Goal: Information Seeking & Learning: Learn about a topic

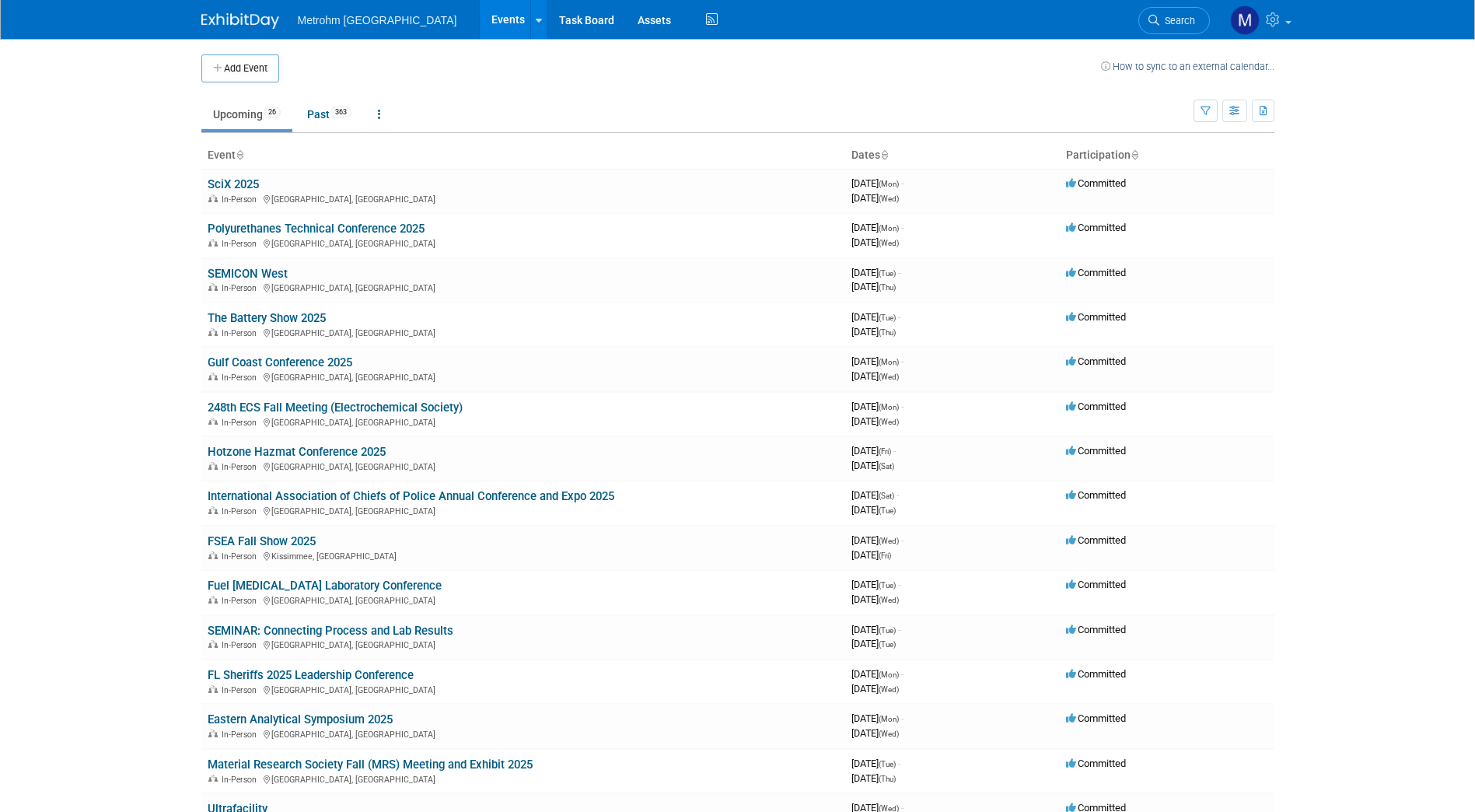
click at [252, 20] on img at bounding box center [240, 21] width 78 height 15
drag, startPoint x: 0, startPoint y: 0, endPoint x: 264, endPoint y: 19, distance: 264.7
click at [232, 721] on link "Eastern Analytical Symposium 2025" at bounding box center [300, 717] width 185 height 14
click at [326, 100] on link "Past 363" at bounding box center [329, 114] width 67 height 29
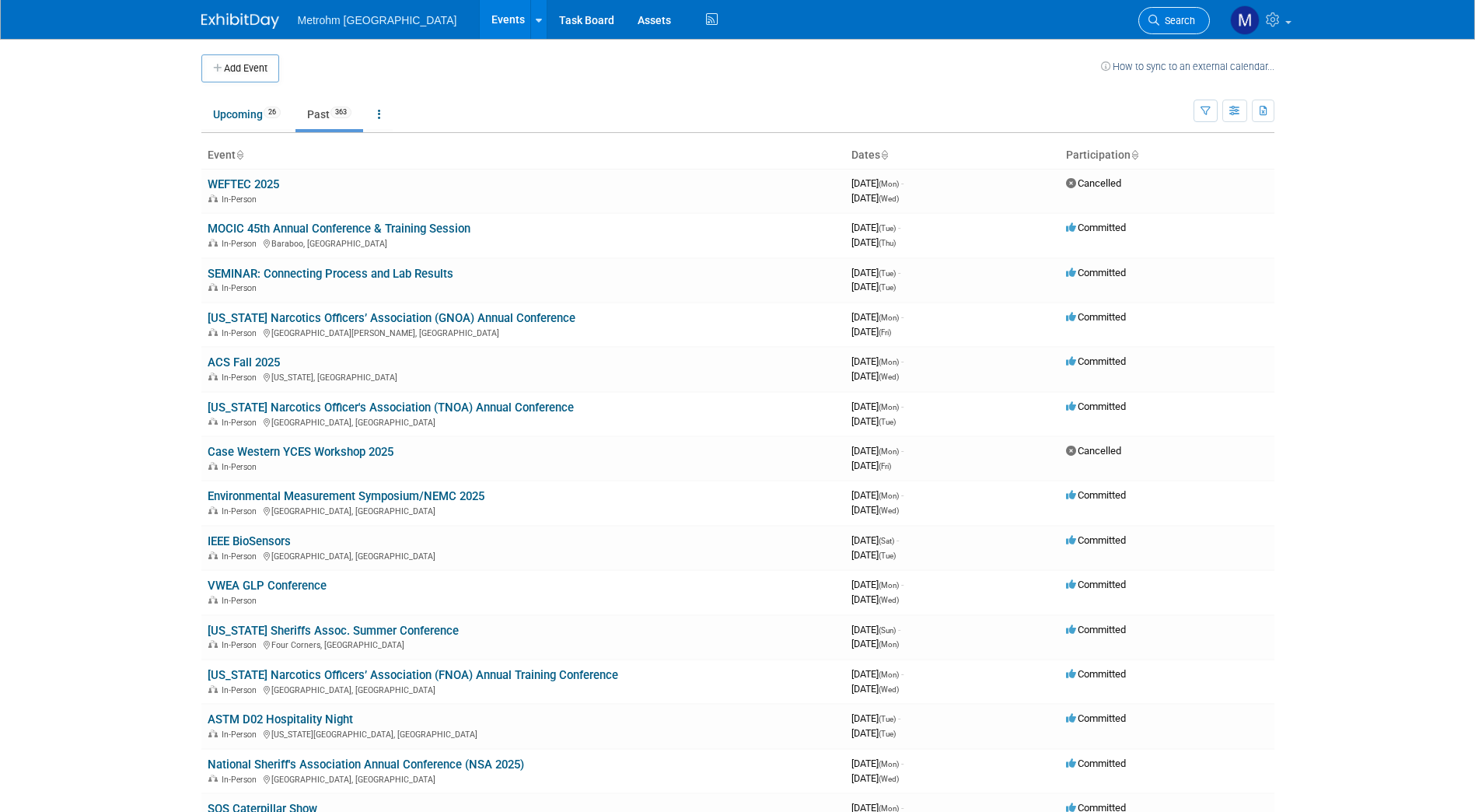
click at [1180, 22] on span "Search" at bounding box center [1177, 21] width 36 height 11
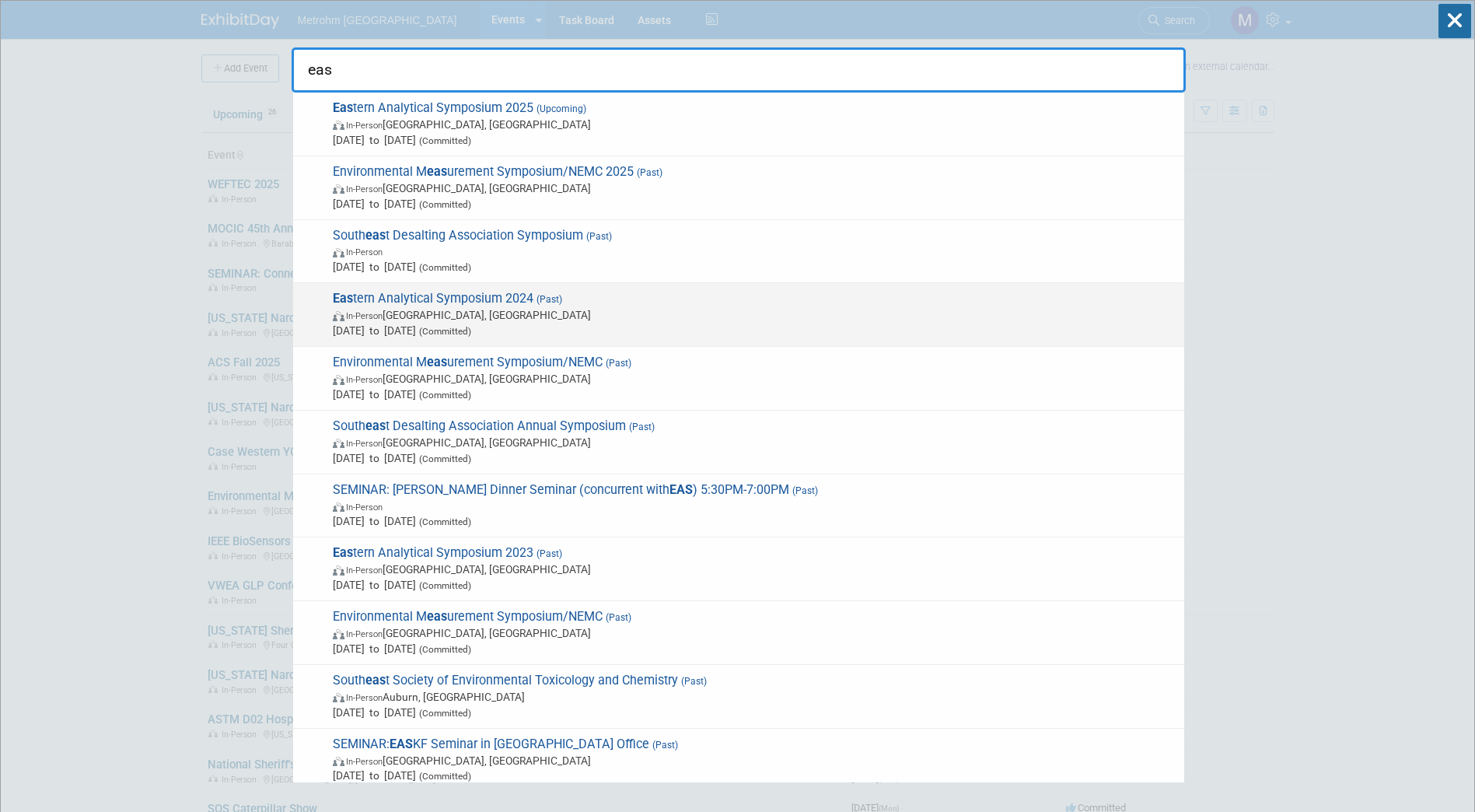
type input "eas"
click at [719, 300] on span "Eas tern Analytical Symposium 2024 (Past) In-Person Plainsboro Township, NJ Nov…" at bounding box center [752, 315] width 849 height 47
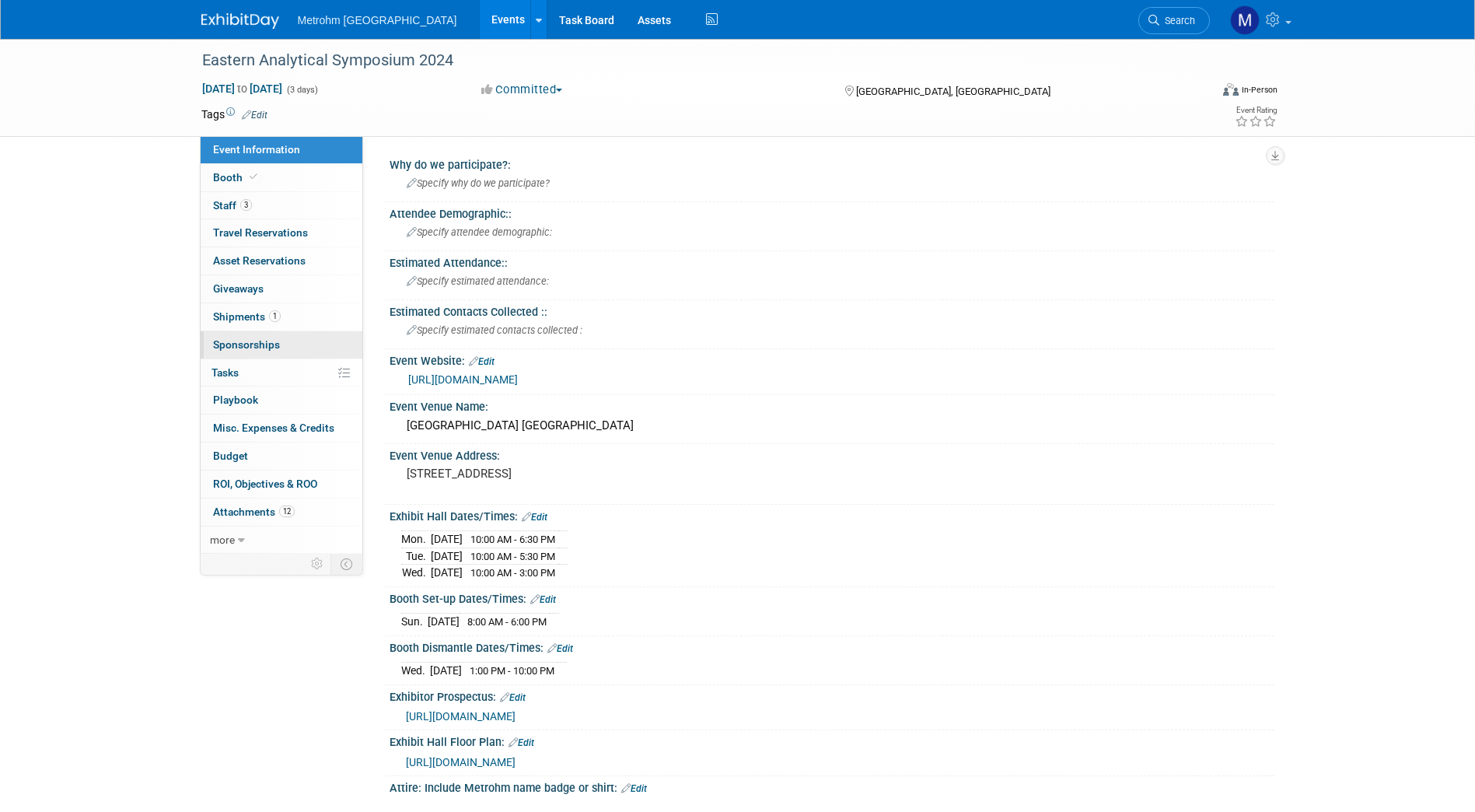
click at [305, 350] on link "0 Sponsorships 0" at bounding box center [282, 344] width 162 height 28
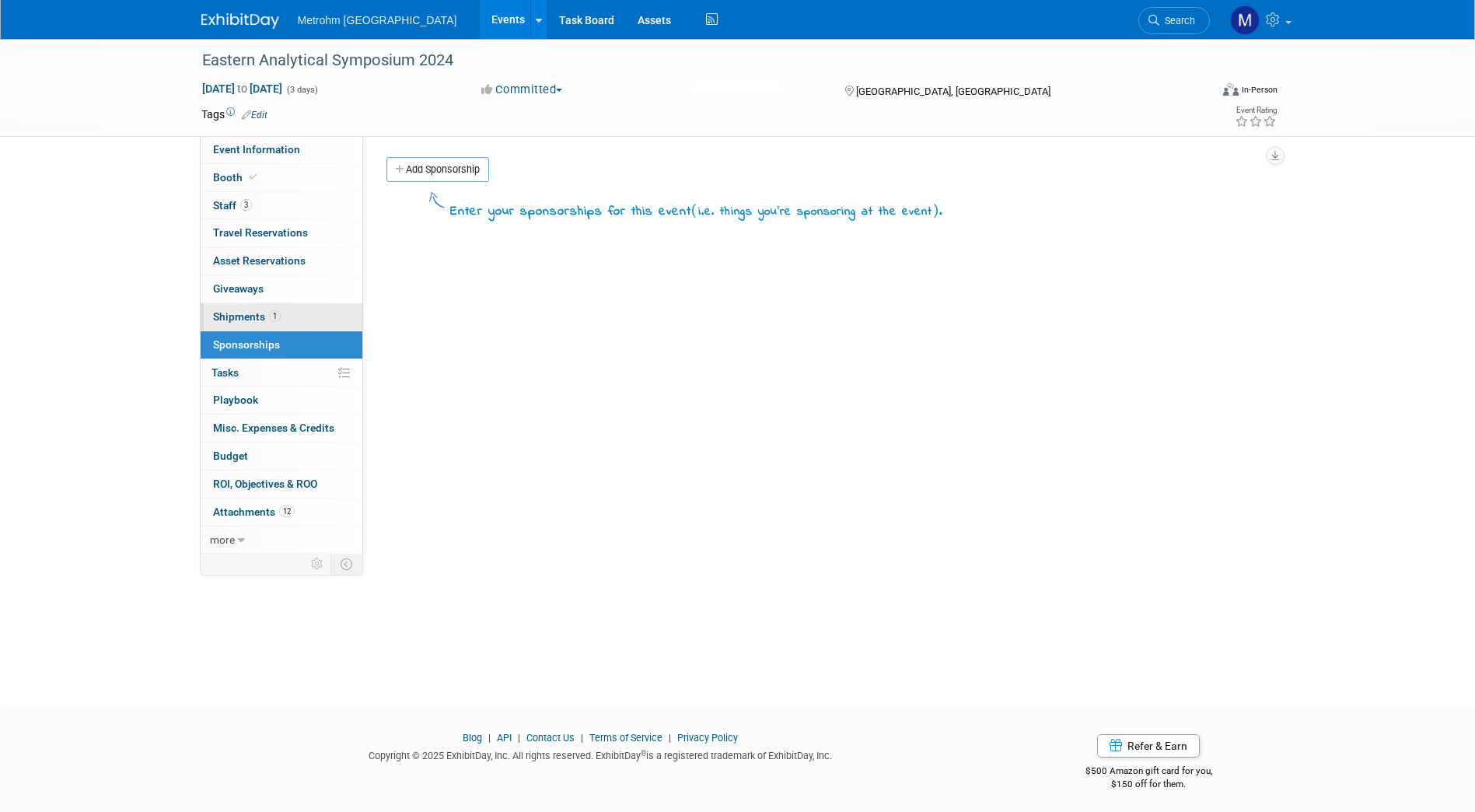
click at [312, 329] on link "1 Shipments 1" at bounding box center [282, 317] width 162 height 28
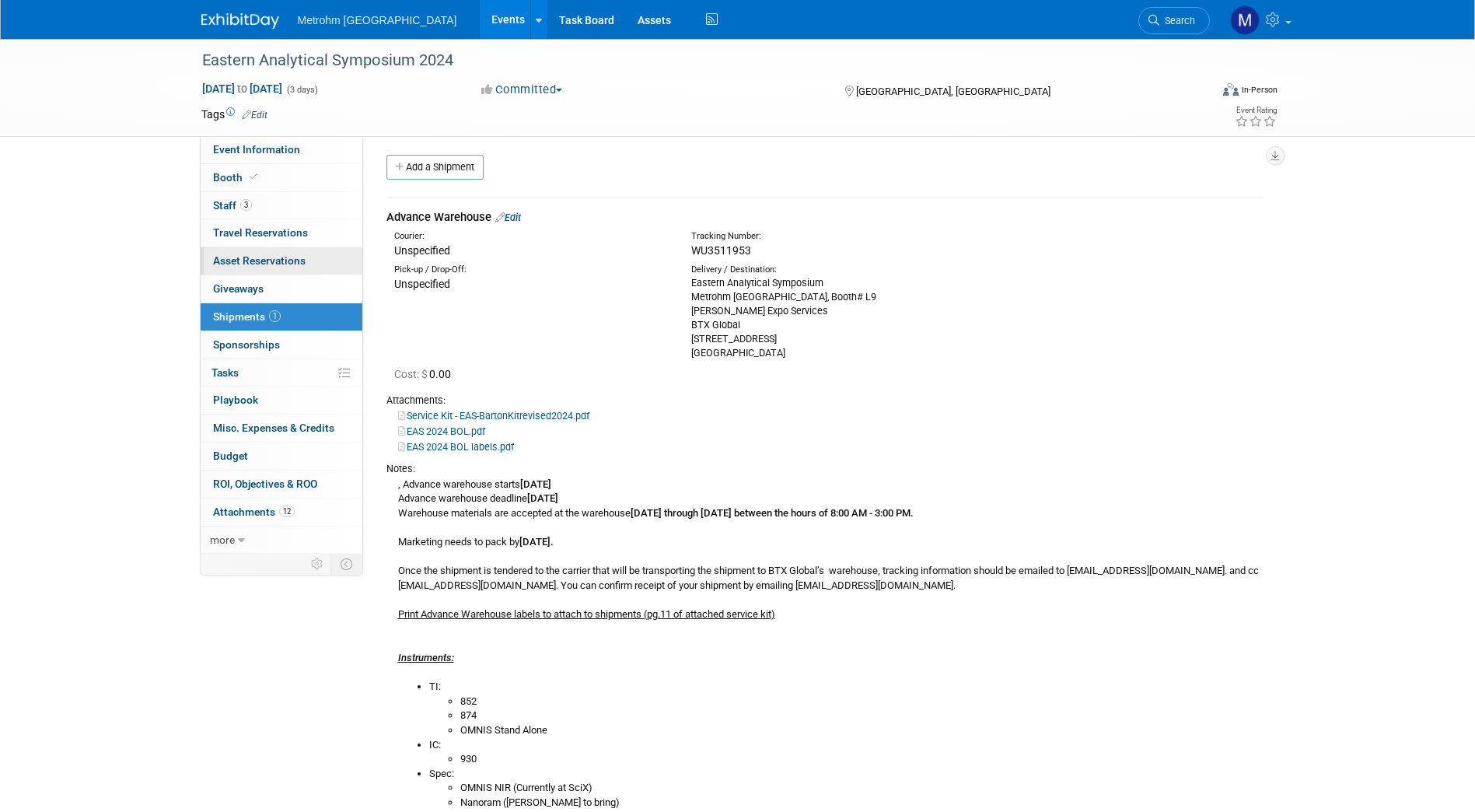
scroll to position [2, 0]
click at [271, 184] on link "Booth" at bounding box center [282, 177] width 162 height 28
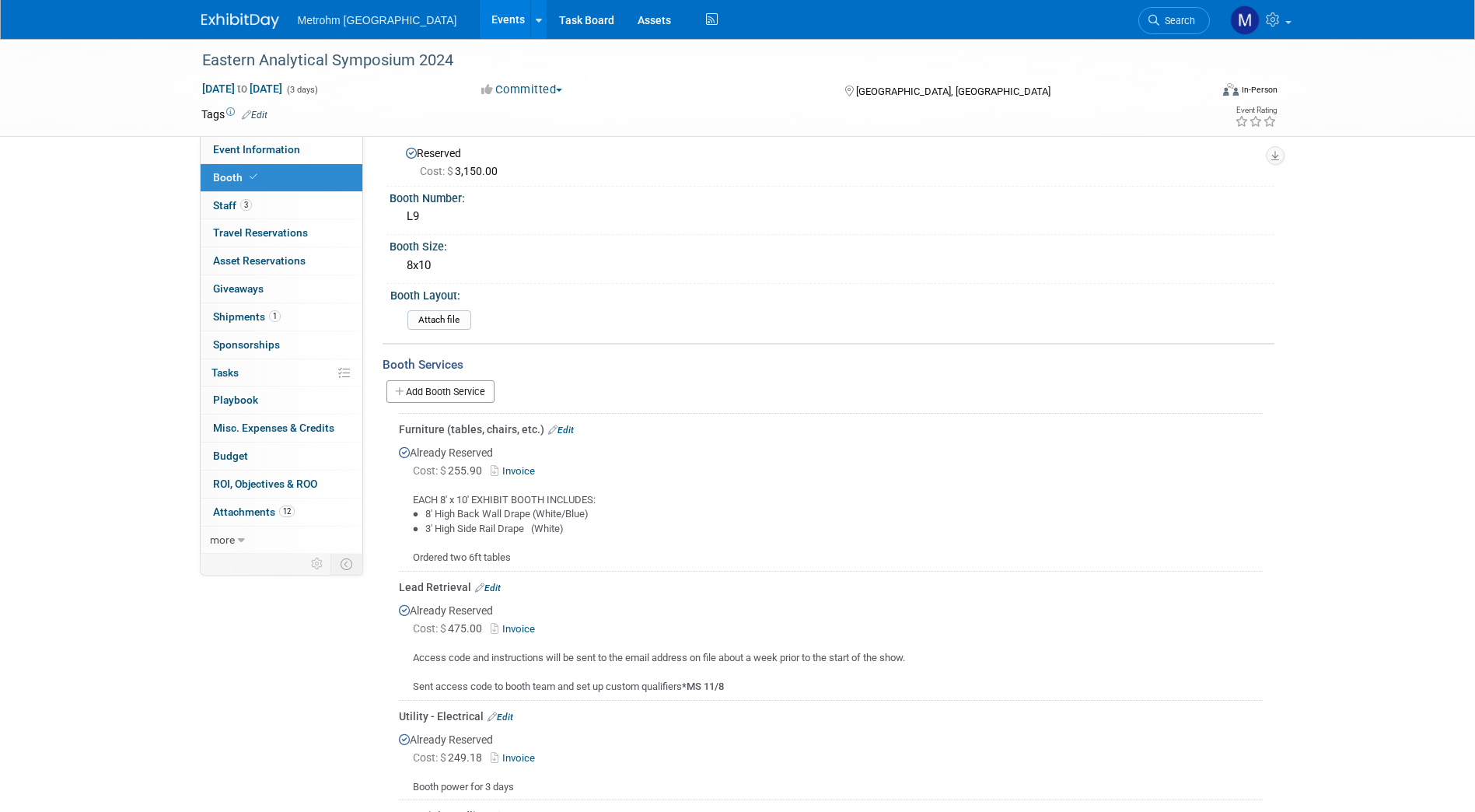
scroll to position [0, 0]
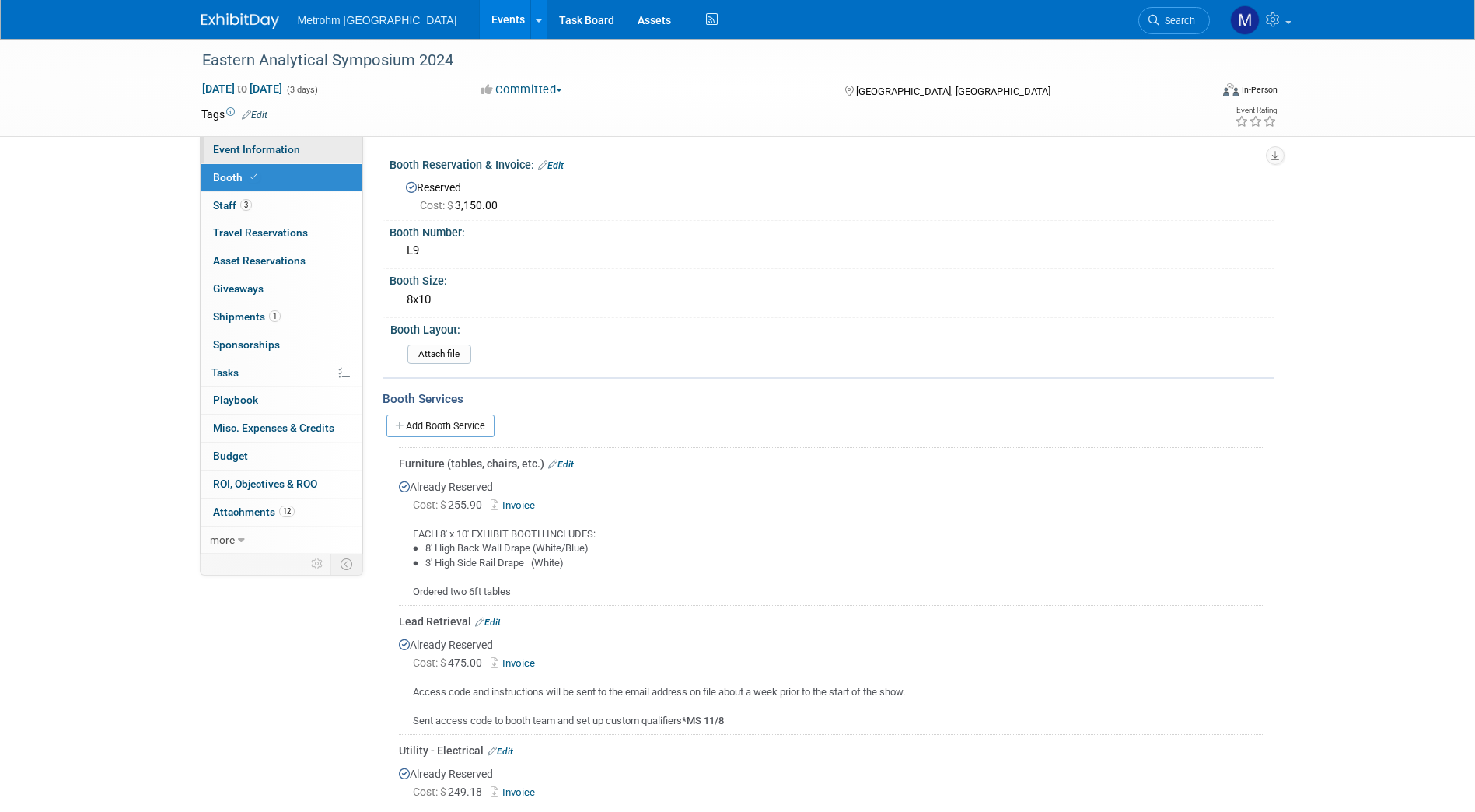
click at [283, 158] on link "Event Information" at bounding box center [282, 149] width 162 height 28
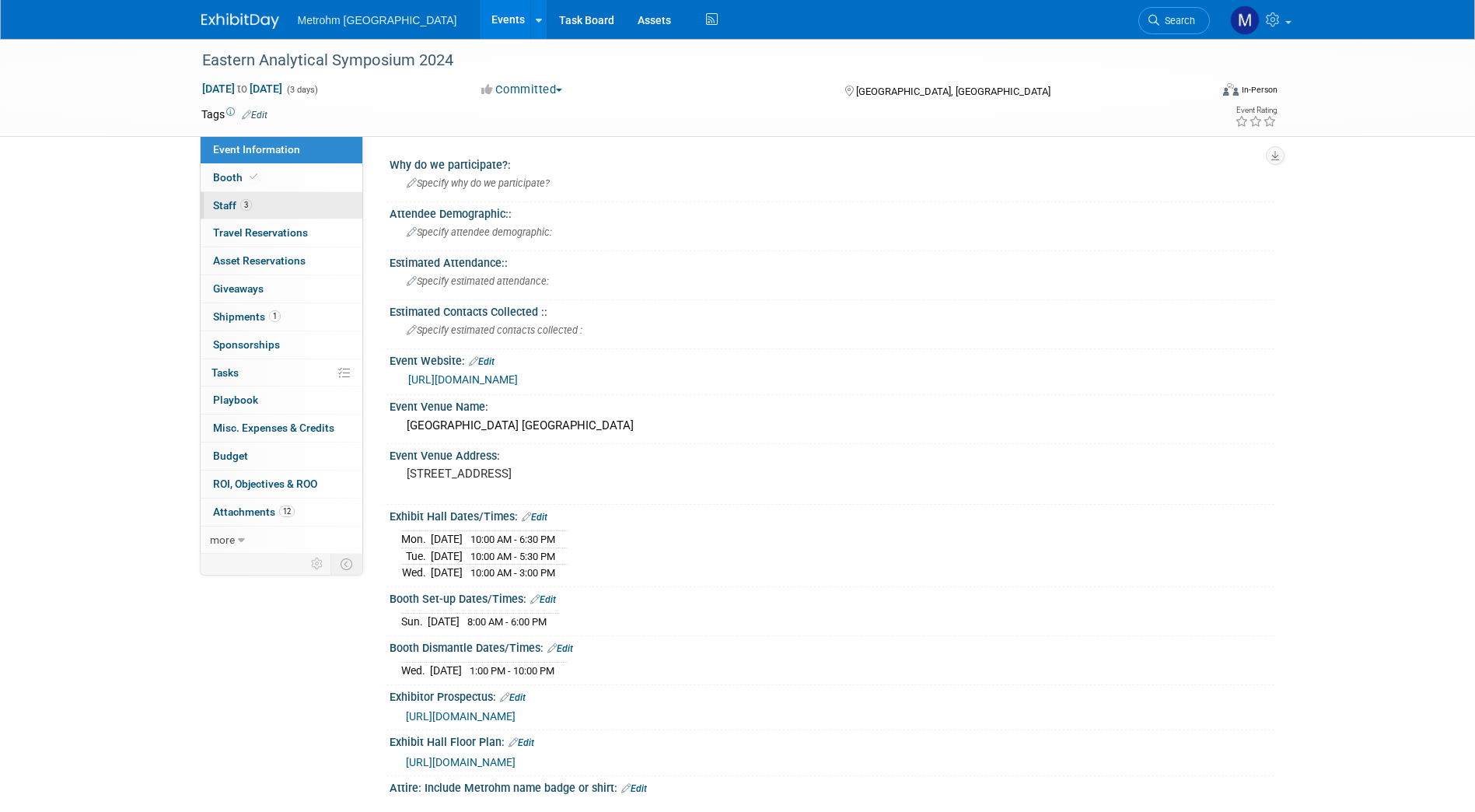
click at [229, 198] on link "3 Staff 3" at bounding box center [282, 206] width 162 height 28
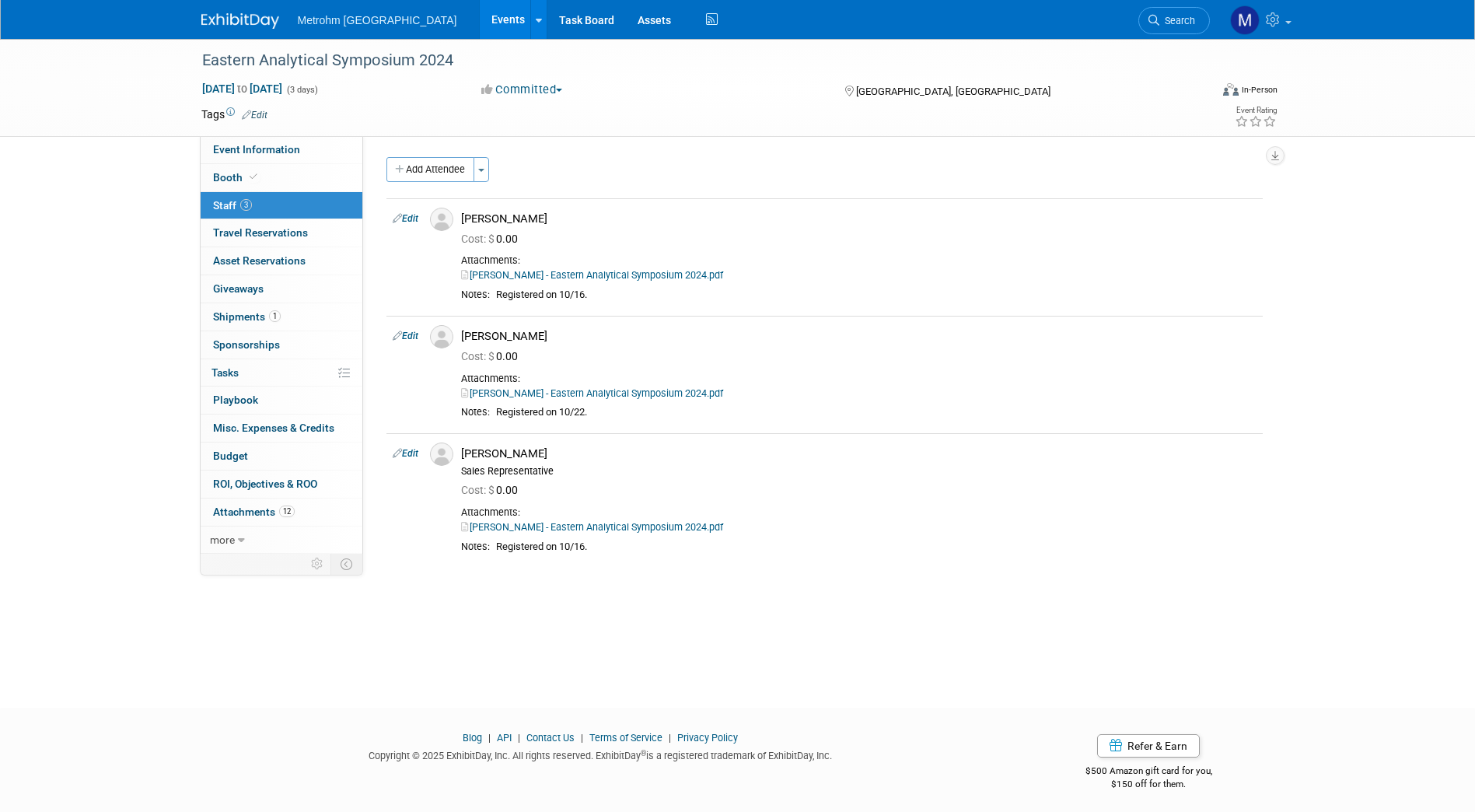
click at [263, 26] on img at bounding box center [240, 21] width 78 height 15
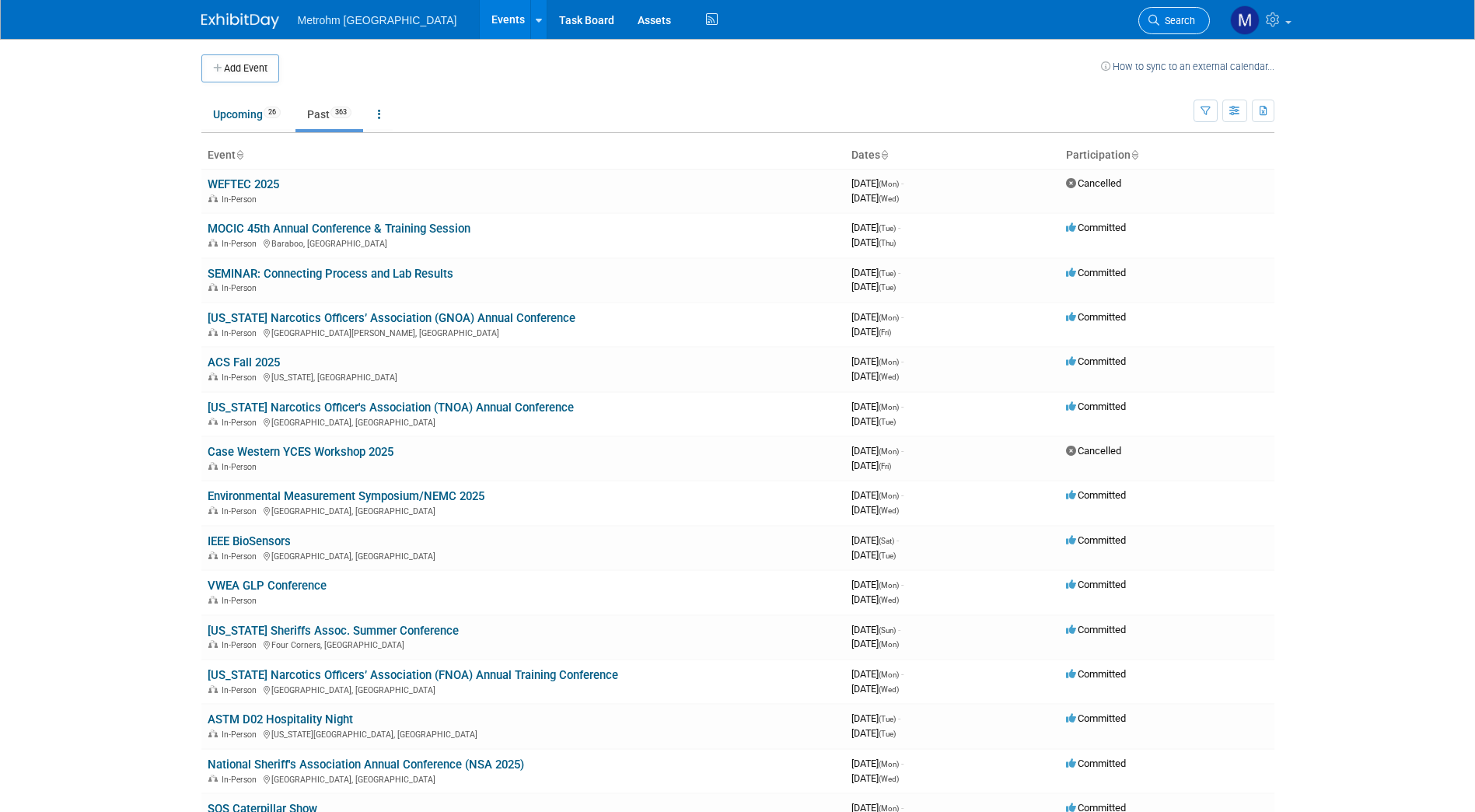
click at [1183, 20] on span "Search" at bounding box center [1177, 21] width 36 height 11
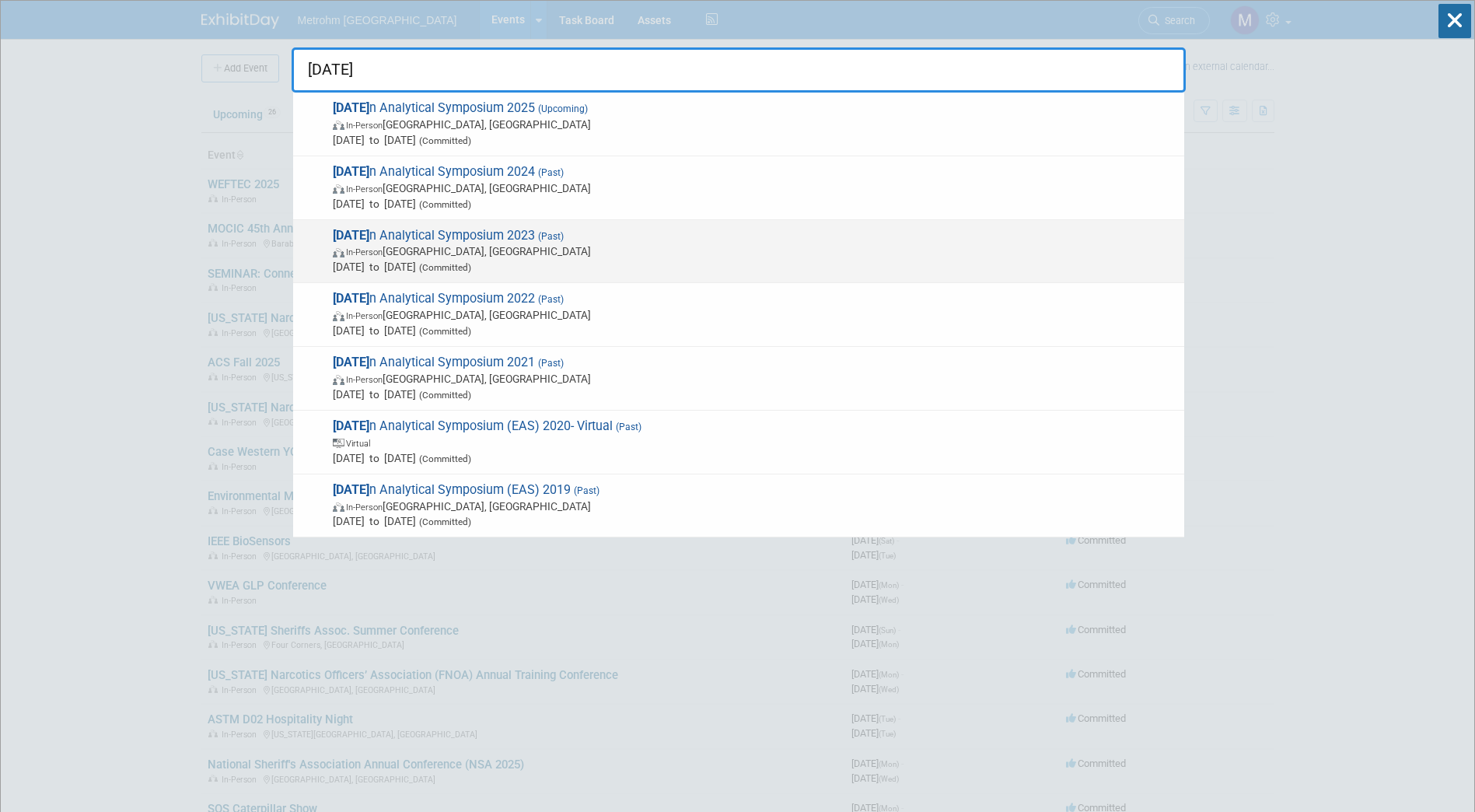
type input "easter"
click at [650, 246] on span "In-Person Plainsboro Township, NJ" at bounding box center [755, 251] width 844 height 15
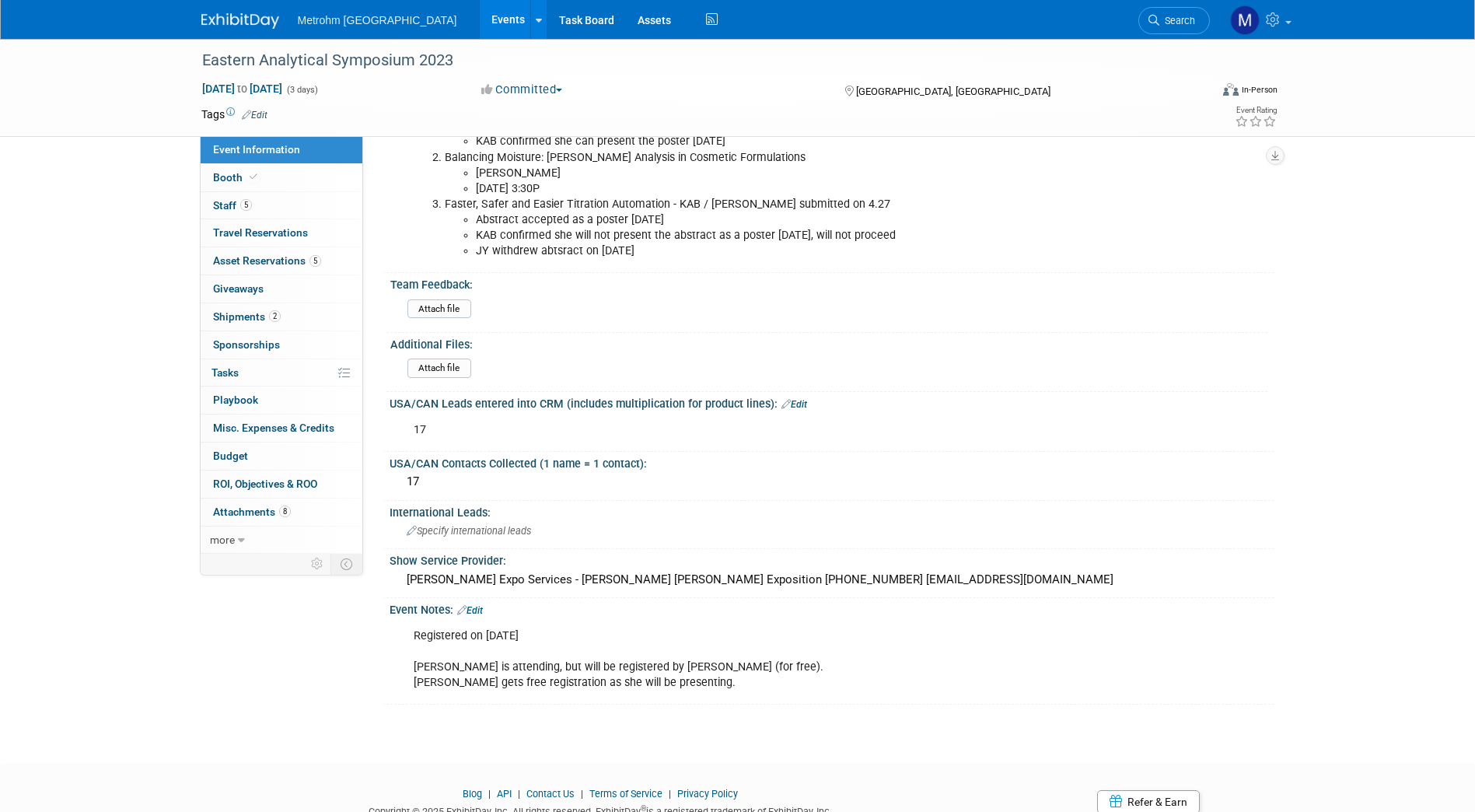
scroll to position [832, 0]
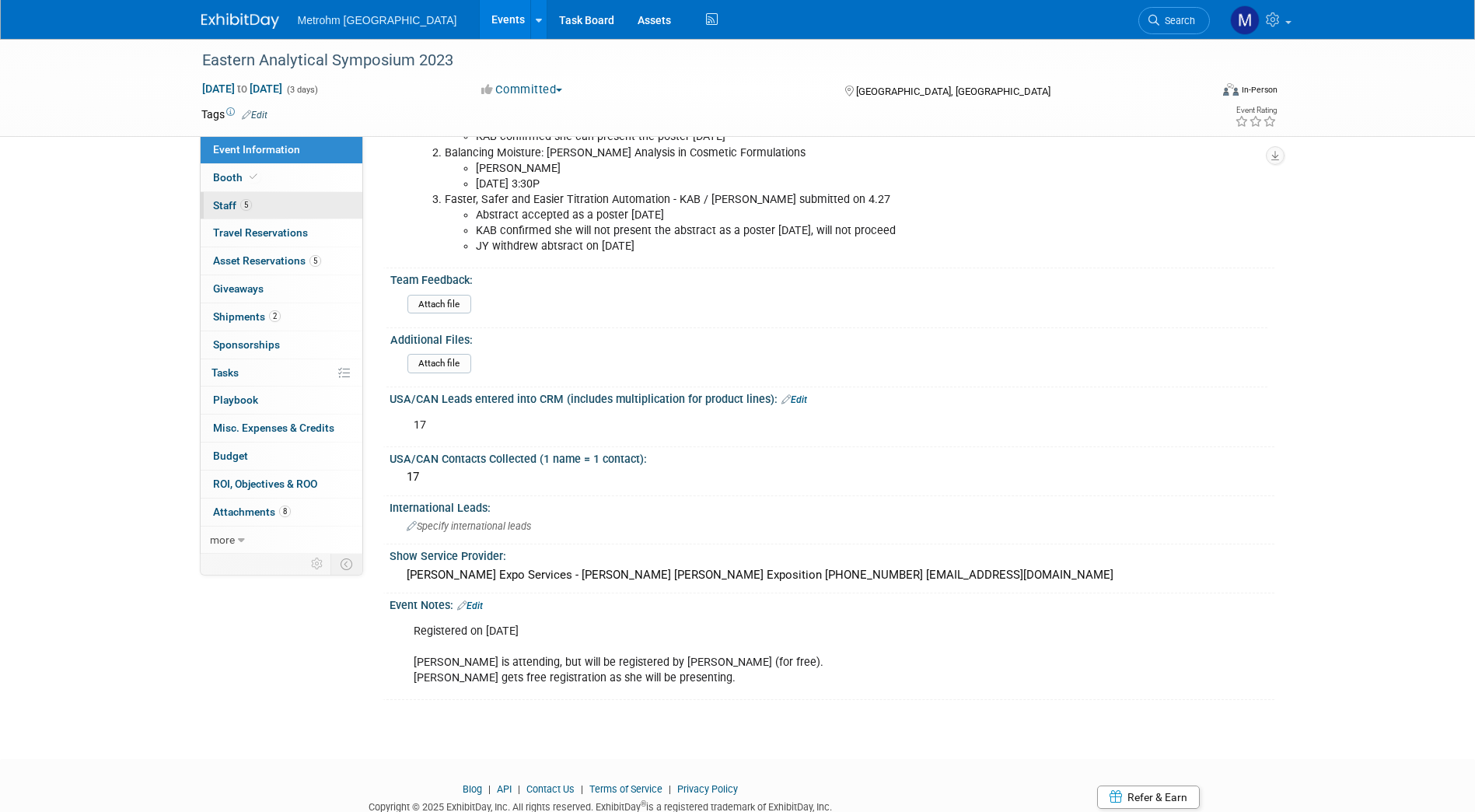
click at [306, 201] on link "5 Staff 5" at bounding box center [282, 206] width 162 height 28
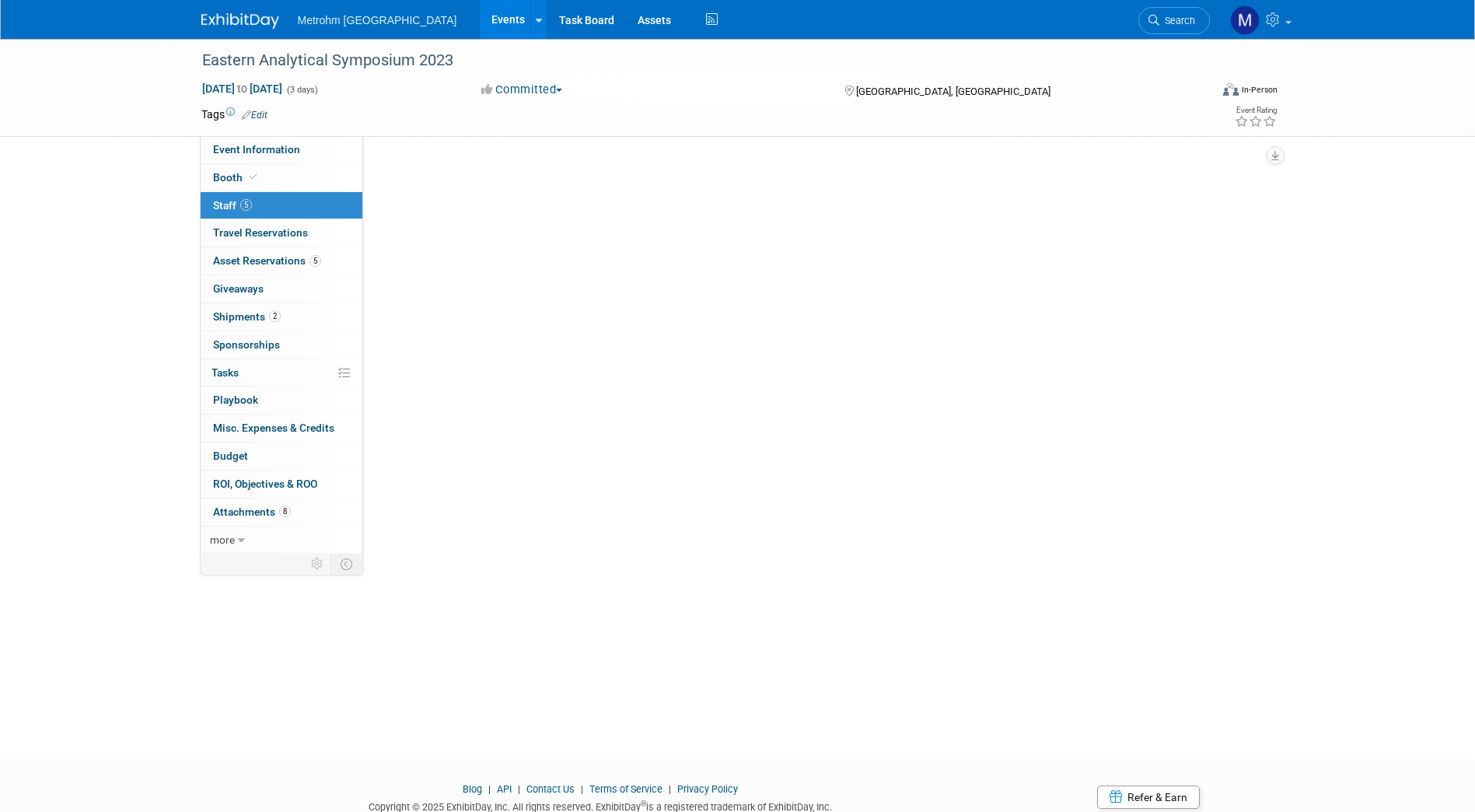
scroll to position [0, 0]
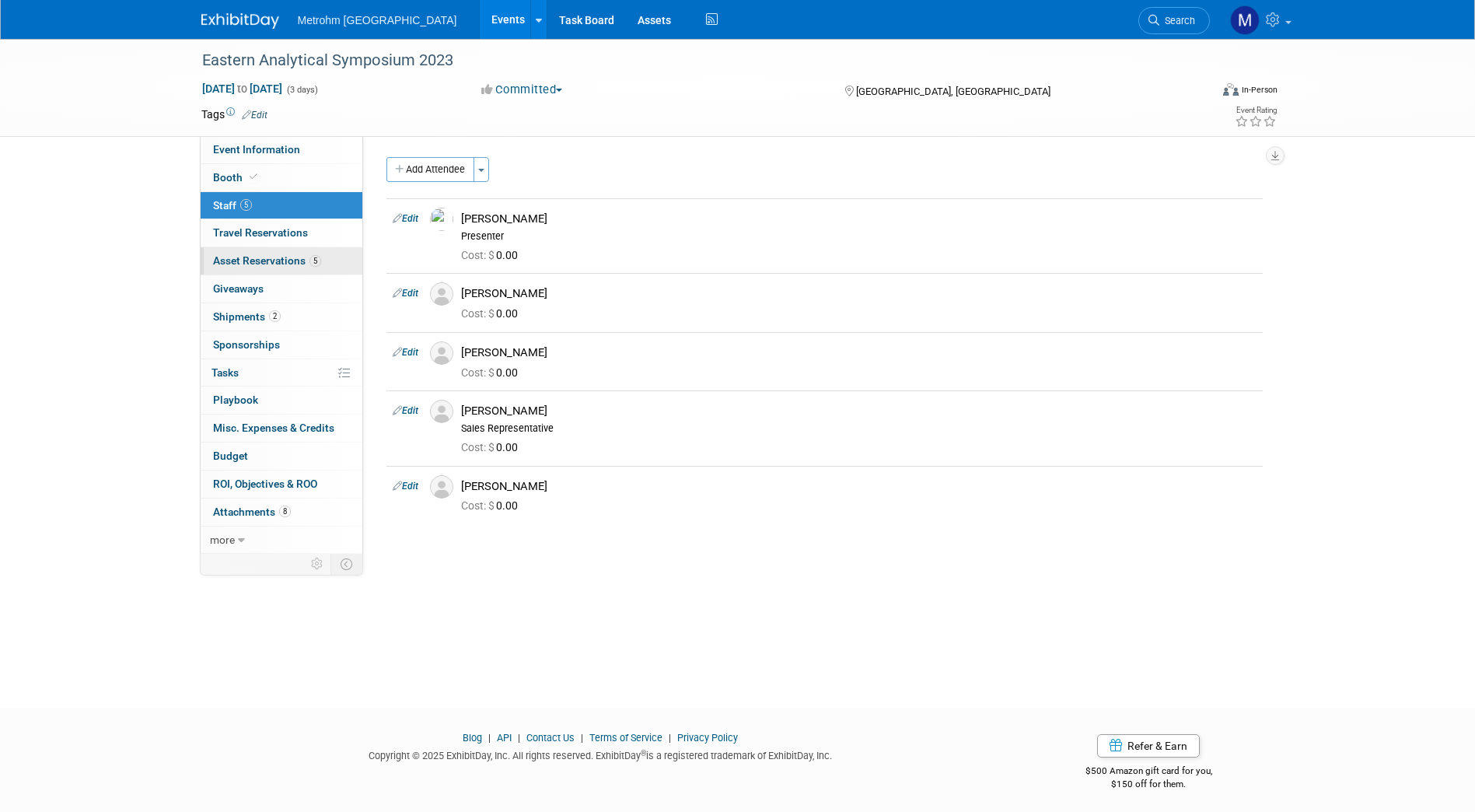
click at [304, 258] on span "Asset Reservations 5" at bounding box center [267, 260] width 108 height 12
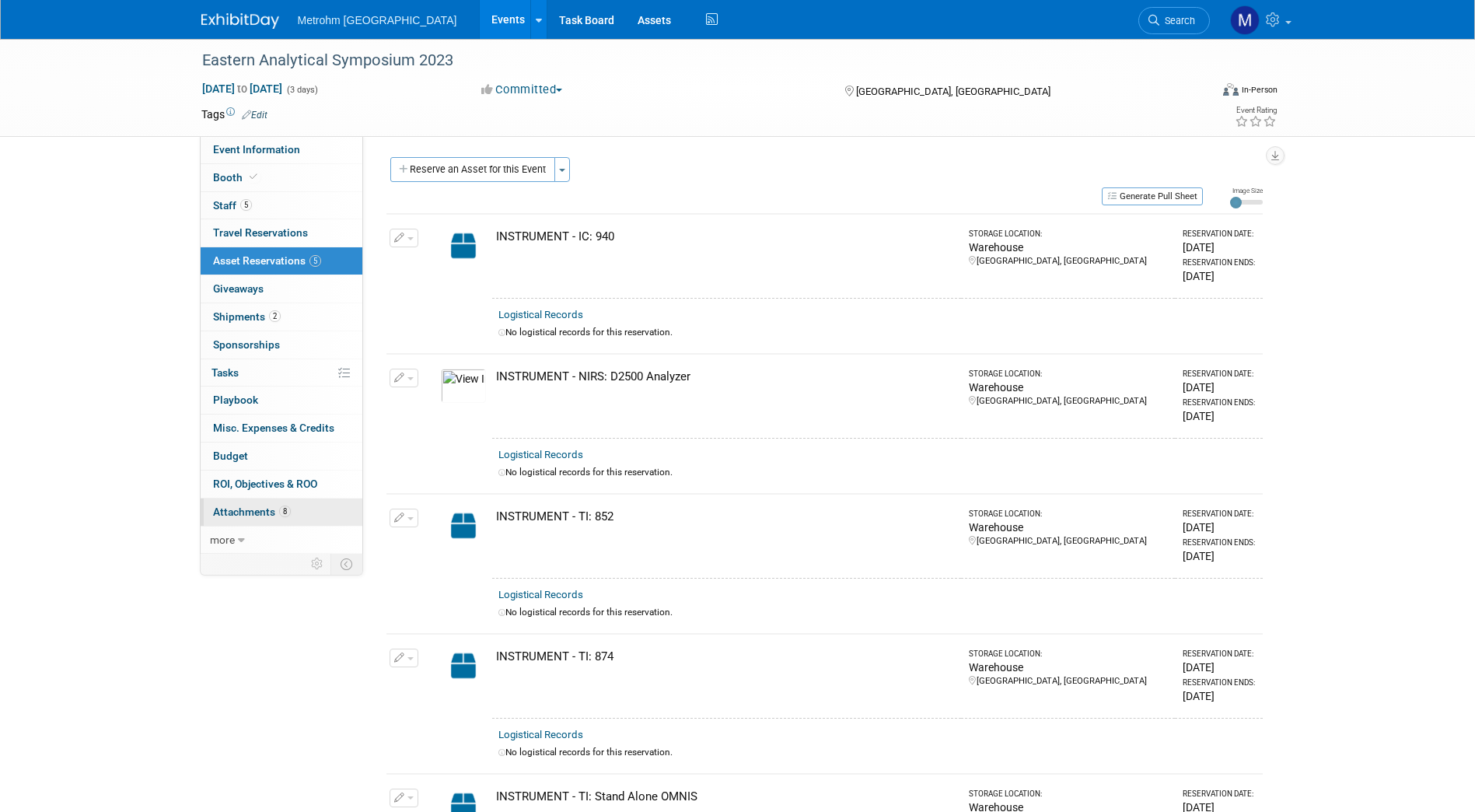
click at [228, 510] on span "Attachments 8" at bounding box center [252, 511] width 78 height 12
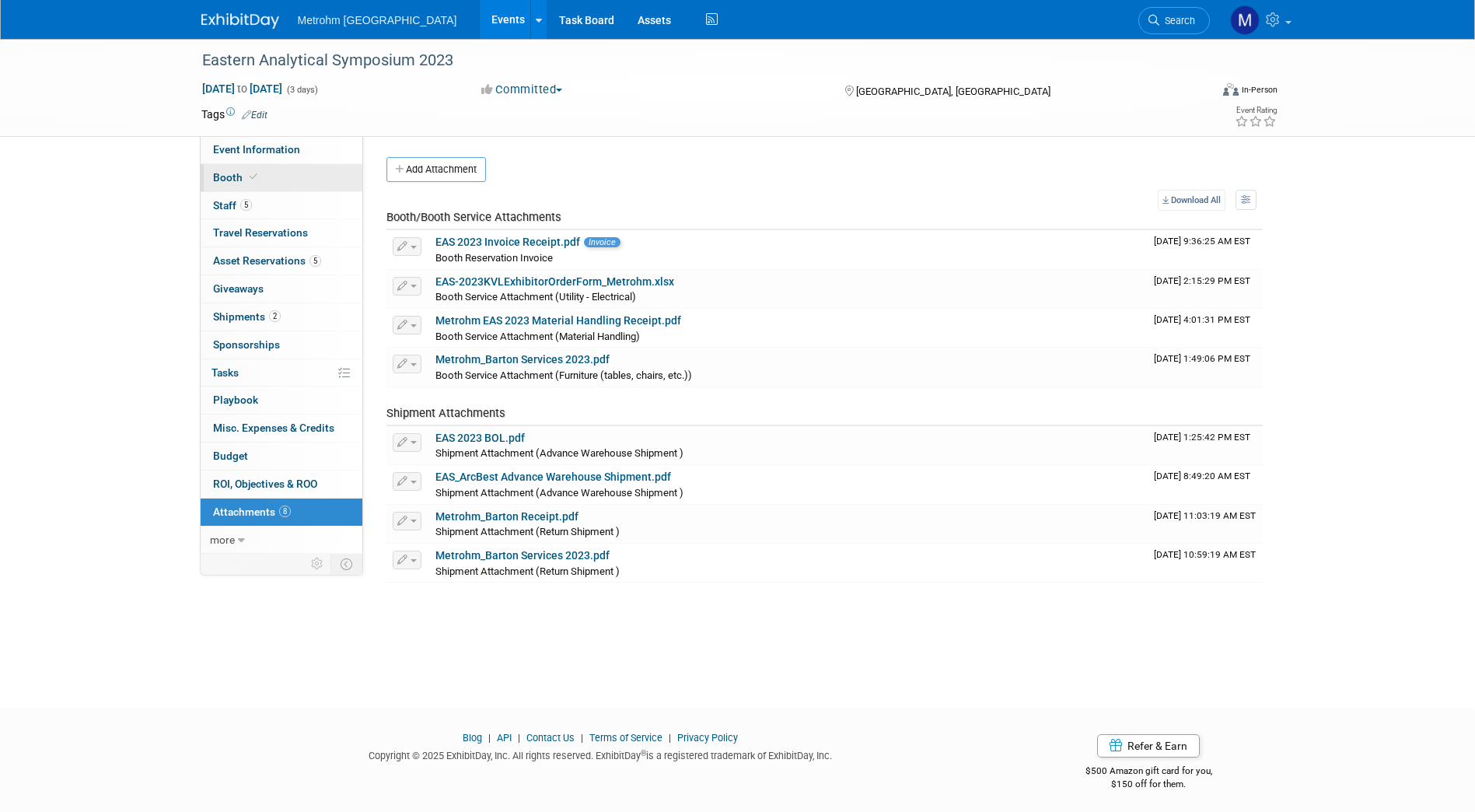
click at [322, 183] on link "Booth" at bounding box center [282, 177] width 162 height 28
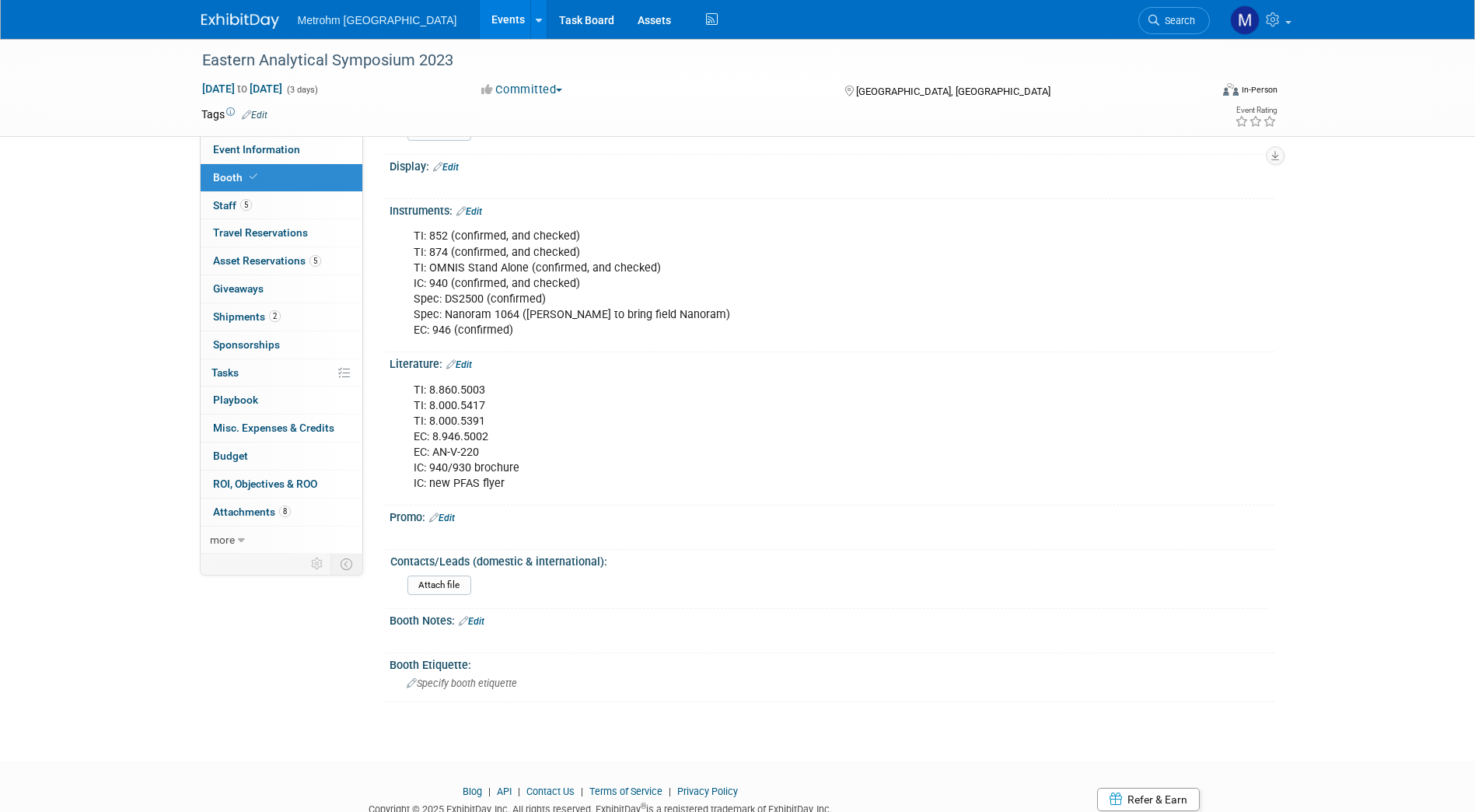
scroll to position [994, 0]
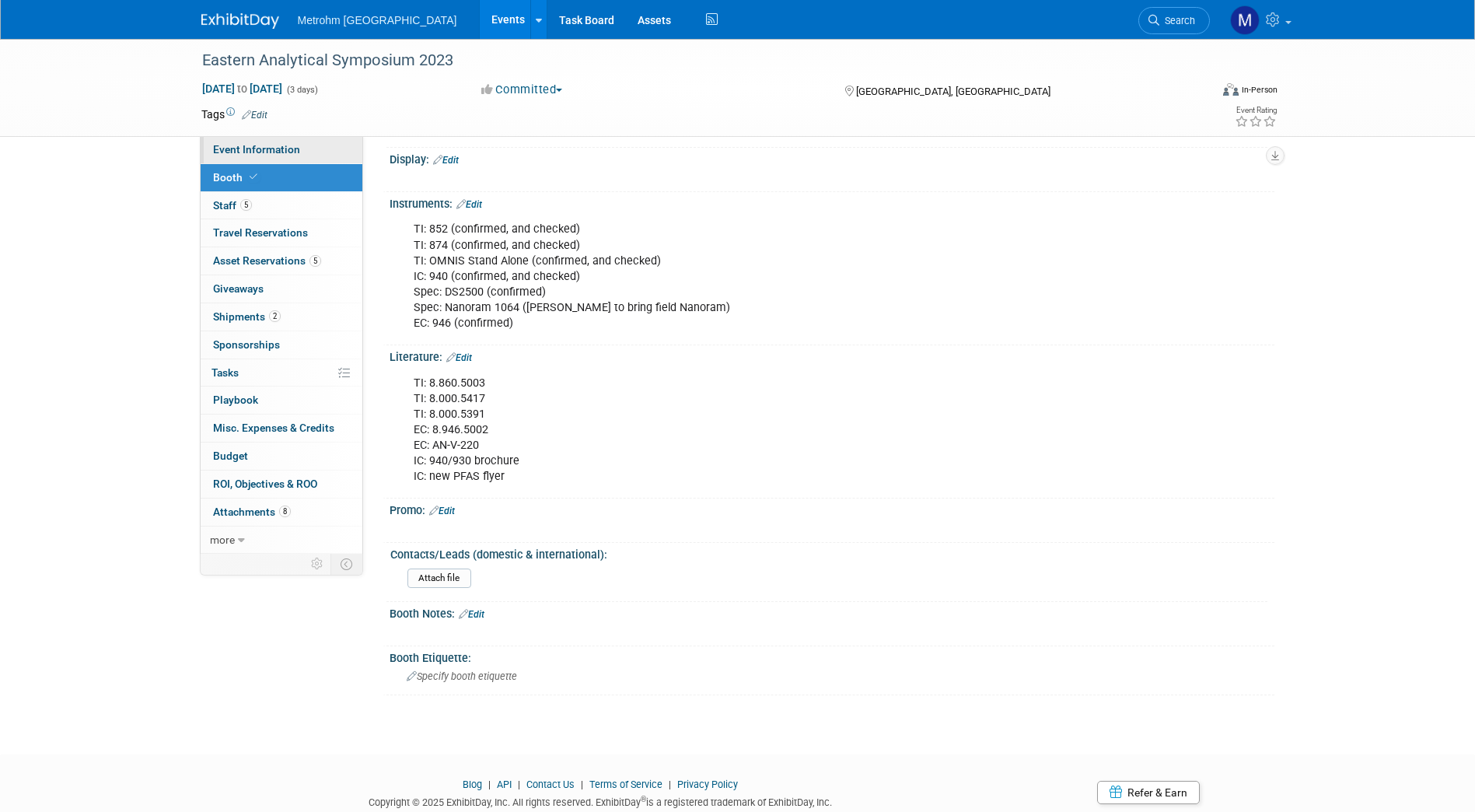
click at [274, 150] on span "Event Information" at bounding box center [257, 149] width 87 height 12
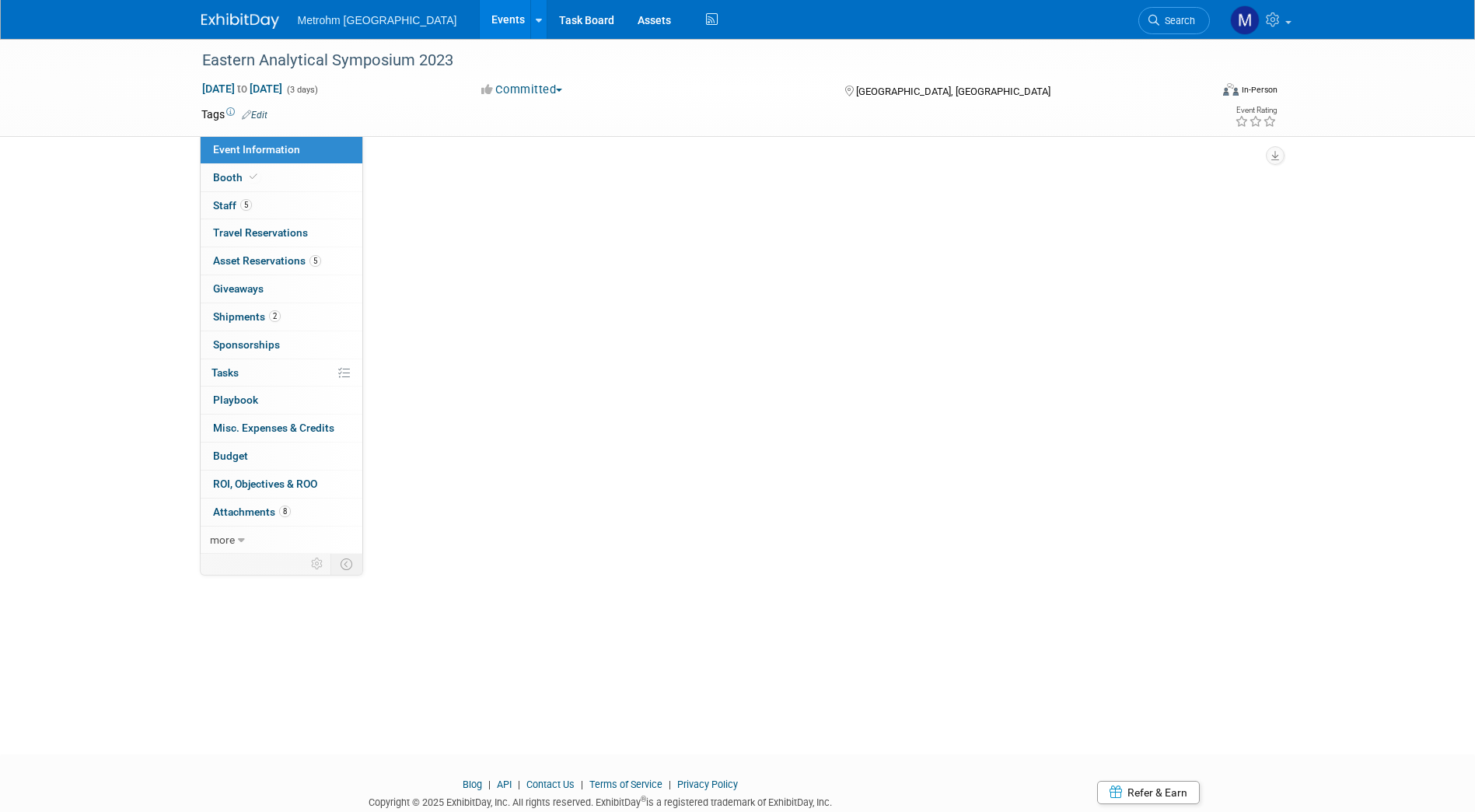
scroll to position [0, 0]
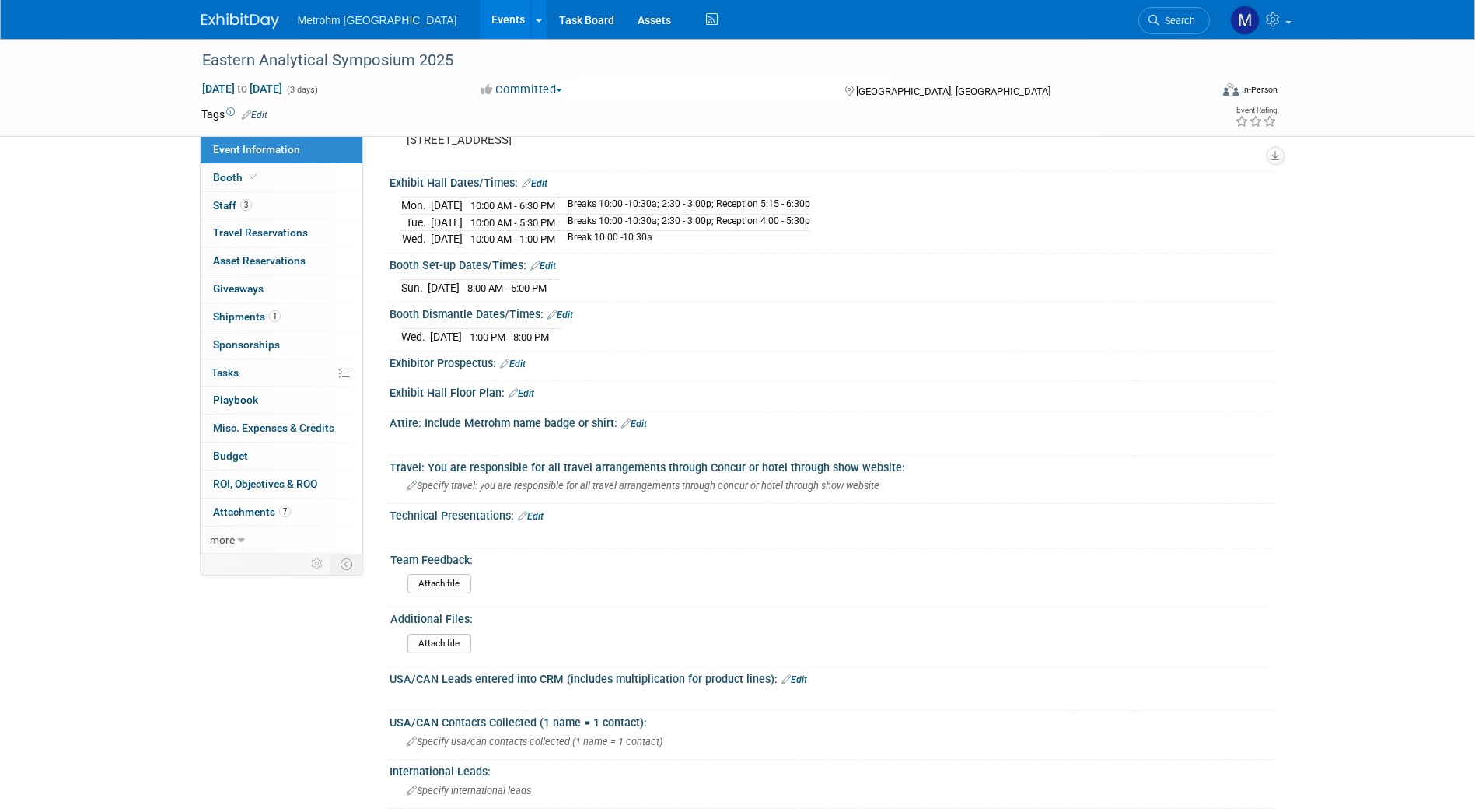
scroll to position [660, 0]
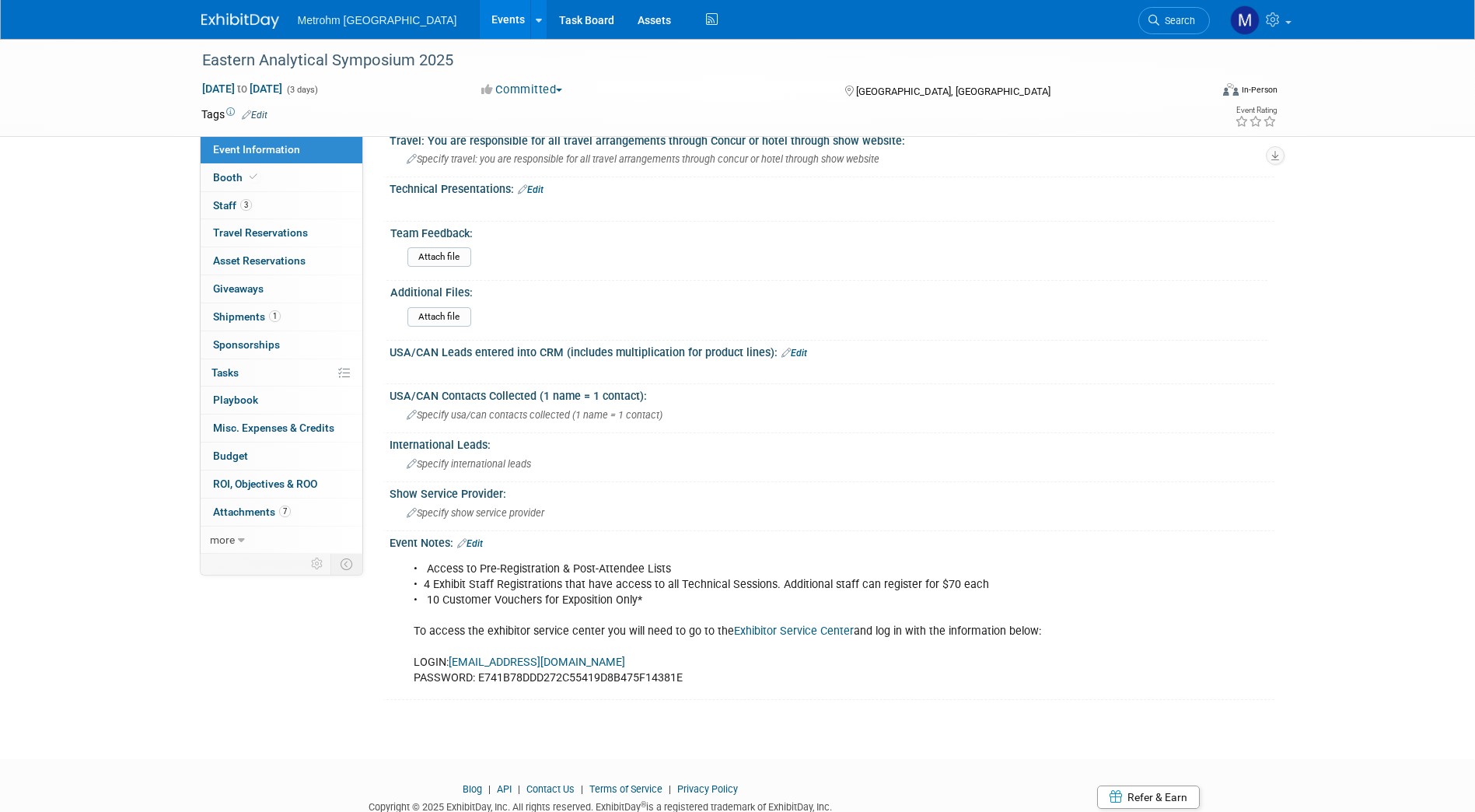
click at [776, 624] on link "Exhibitor Service Center" at bounding box center [794, 631] width 120 height 13
click at [749, 627] on link "Exhibitor Service Center" at bounding box center [794, 631] width 120 height 13
click at [244, 13] on img at bounding box center [240, 21] width 78 height 15
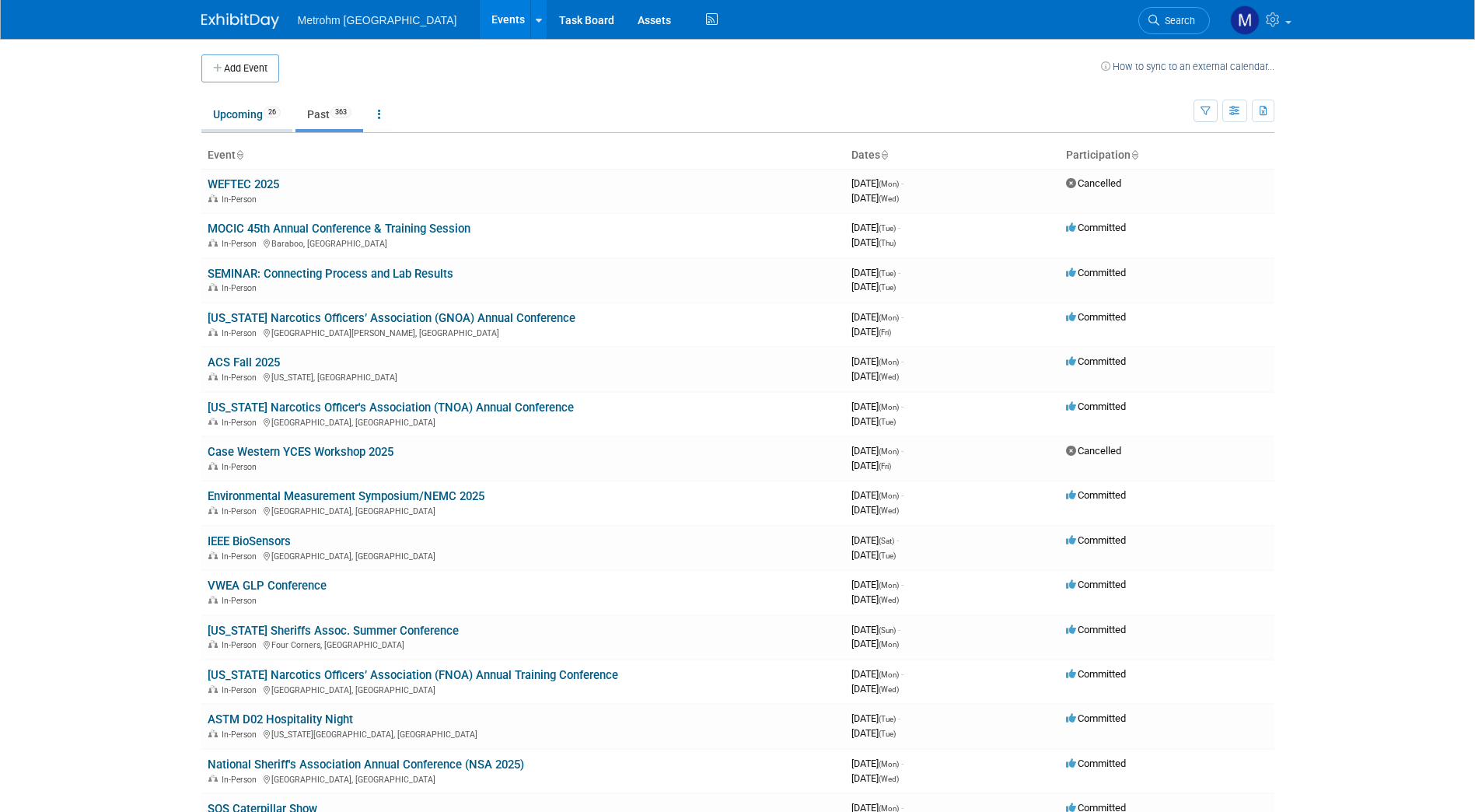
click at [254, 115] on link "Upcoming 26" at bounding box center [247, 114] width 91 height 29
